Goal: Entertainment & Leisure: Consume media (video, audio)

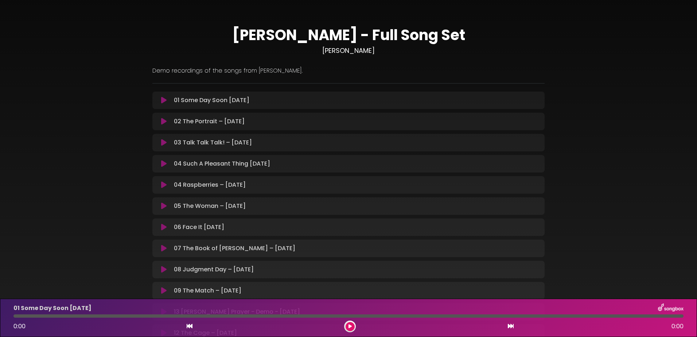
click at [161, 99] on icon at bounding box center [163, 100] width 5 height 7
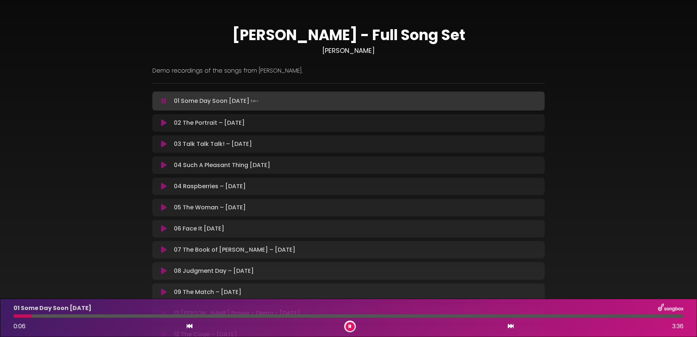
click at [231, 315] on div at bounding box center [348, 315] width 670 height 3
click at [165, 123] on icon at bounding box center [163, 122] width 5 height 7
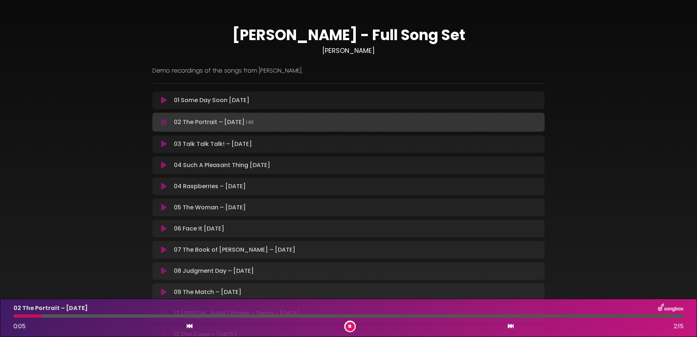
click at [283, 317] on div "02 The Portrait – 4.1.24 0:05 2:15" at bounding box center [348, 317] width 678 height 29
click at [284, 315] on div at bounding box center [348, 315] width 670 height 3
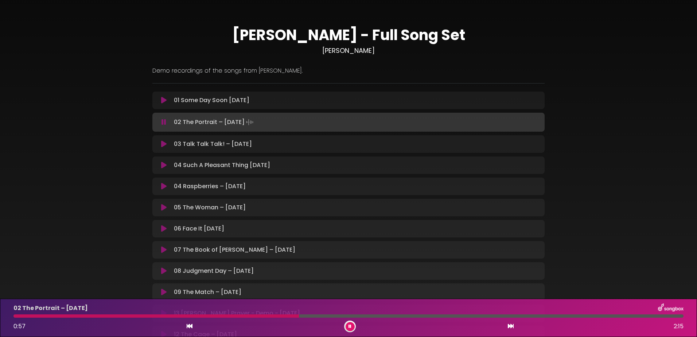
click at [165, 142] on icon at bounding box center [163, 143] width 5 height 7
click at [165, 142] on icon at bounding box center [163, 143] width 7 height 7
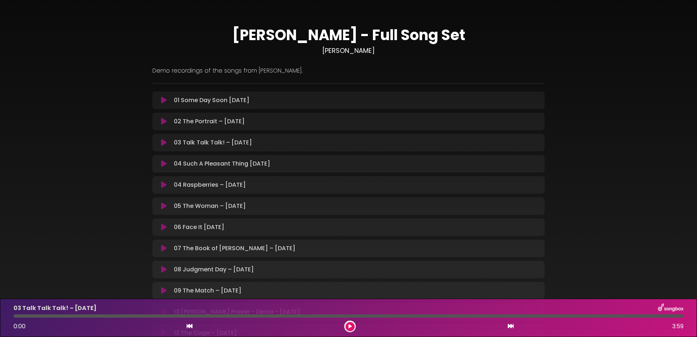
click at [165, 142] on icon at bounding box center [163, 142] width 5 height 7
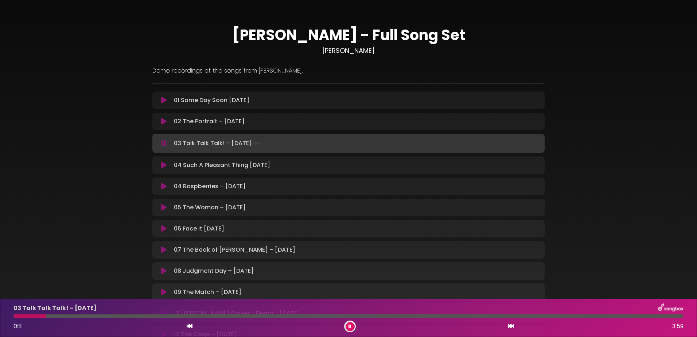
click at [451, 315] on div at bounding box center [348, 315] width 670 height 3
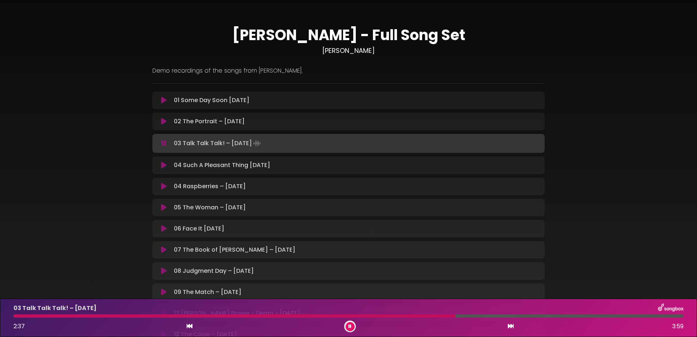
click at [159, 164] on button at bounding box center [164, 164] width 14 height 7
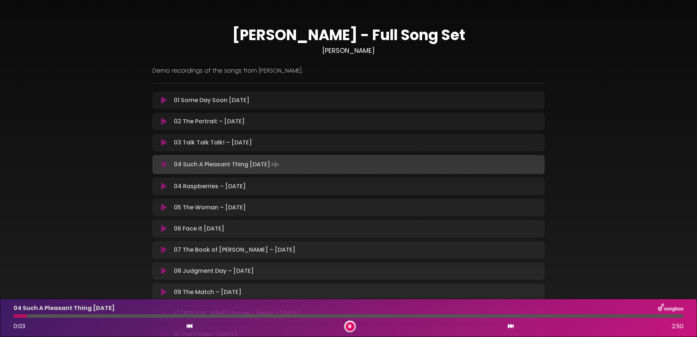
click at [145, 317] on div at bounding box center [348, 315] width 670 height 3
click at [23, 315] on div at bounding box center [83, 315] width 141 height 3
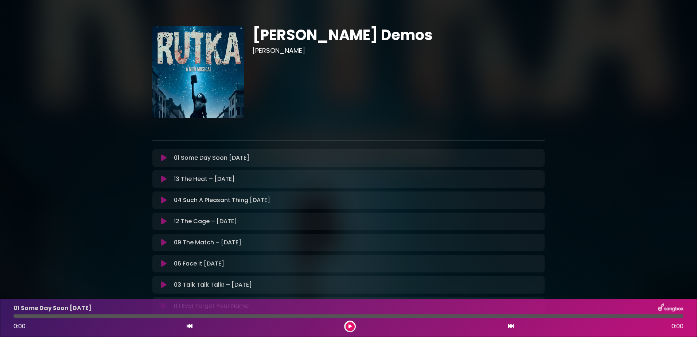
click at [161, 221] on icon at bounding box center [163, 220] width 5 height 7
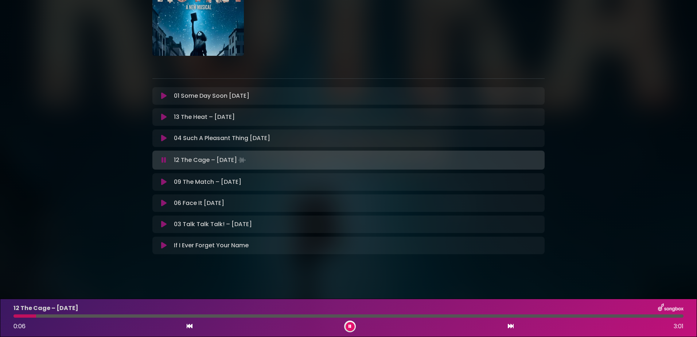
scroll to position [64, 0]
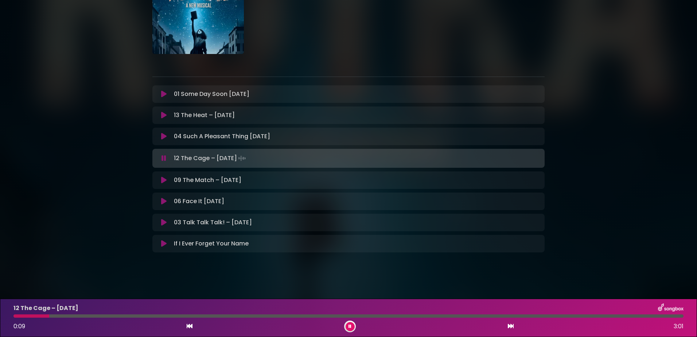
click at [163, 93] on icon at bounding box center [163, 93] width 5 height 7
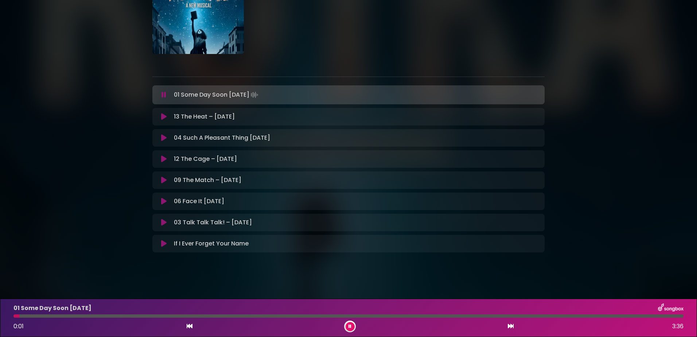
click at [139, 316] on div at bounding box center [348, 315] width 670 height 3
click at [299, 315] on div at bounding box center [348, 315] width 670 height 3
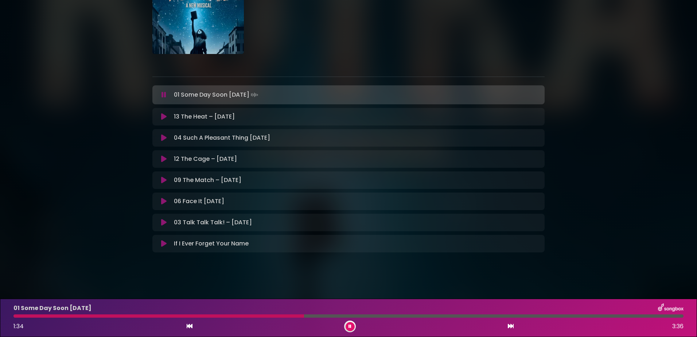
click at [161, 113] on icon at bounding box center [163, 116] width 5 height 7
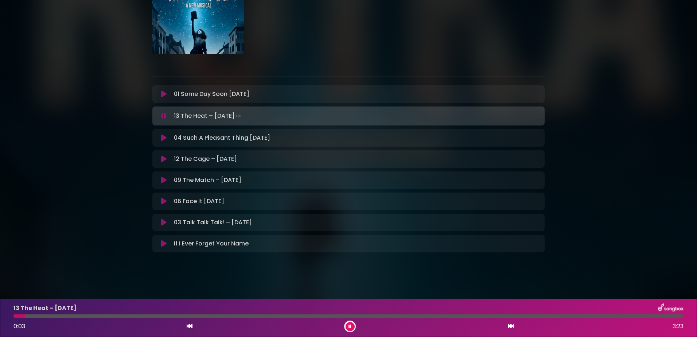
click at [384, 313] on div "13 The Heat – [DATE] 0:03 3:23" at bounding box center [348, 317] width 678 height 29
click at [163, 137] on icon at bounding box center [163, 137] width 5 height 7
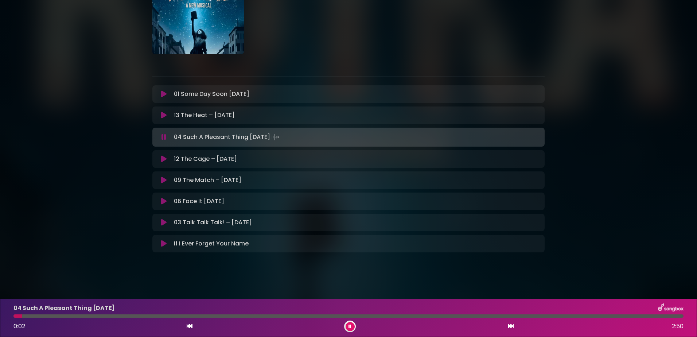
click at [117, 313] on div "04 Such A Pleasant Thing [DATE] 0:02 2:50" at bounding box center [348, 317] width 678 height 29
click at [121, 316] on div at bounding box center [348, 315] width 670 height 3
click at [164, 158] on icon at bounding box center [163, 158] width 5 height 7
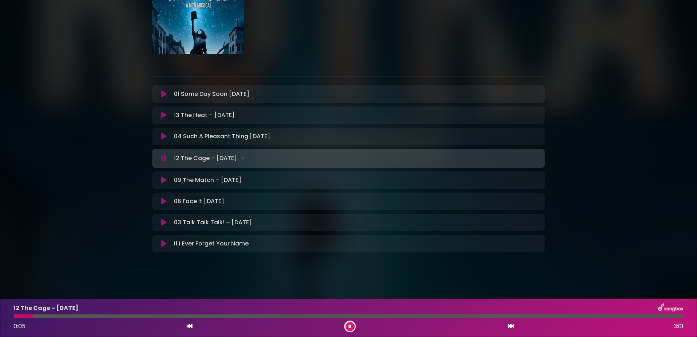
click at [160, 242] on button at bounding box center [164, 243] width 14 height 7
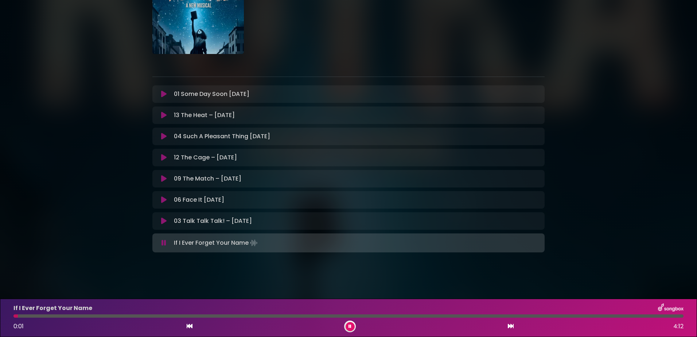
click at [143, 315] on div at bounding box center [348, 315] width 670 height 3
click at [27, 316] on div at bounding box center [79, 315] width 133 height 3
click at [349, 325] on icon at bounding box center [349, 326] width 3 height 4
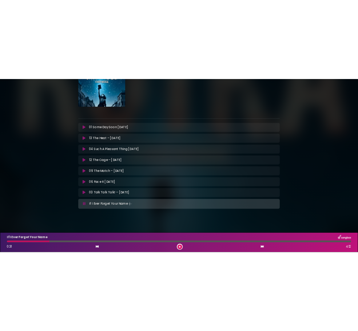
scroll to position [62, 0]
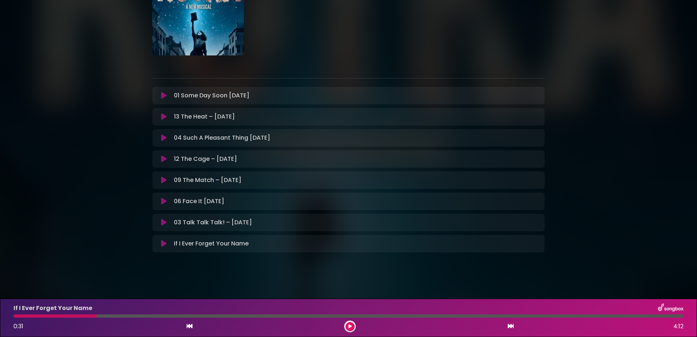
click at [597, 240] on div "[PERSON_NAME] Demos [PERSON_NAME]" at bounding box center [348, 105] width 697 height 318
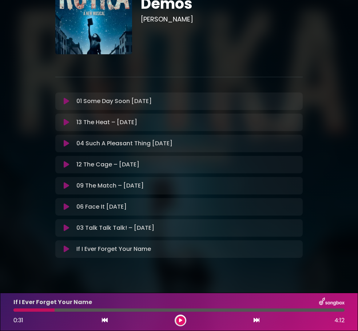
scroll to position [48, 0]
